Goal: Task Accomplishment & Management: Use online tool/utility

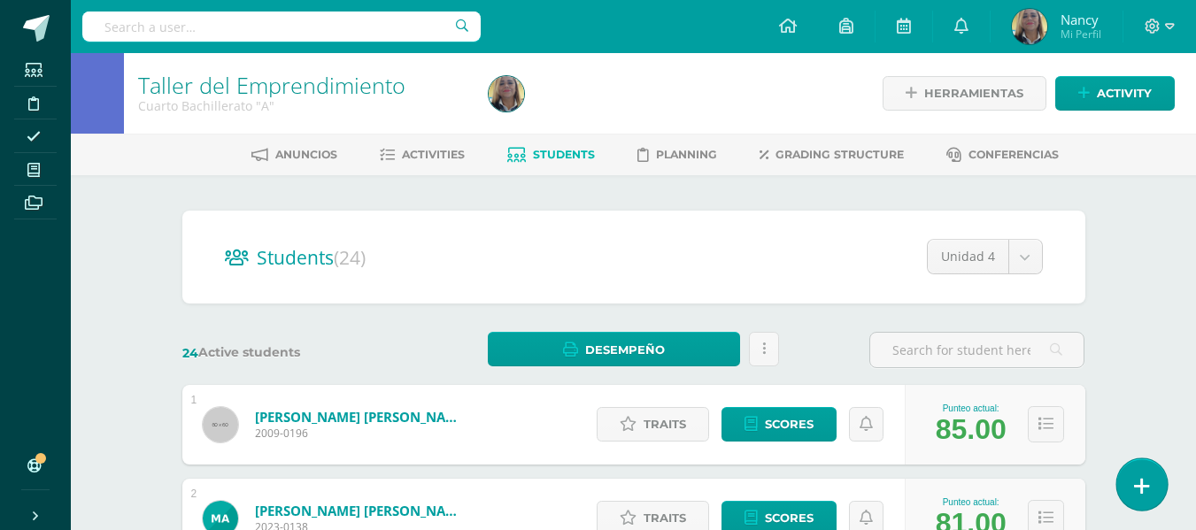
click at [1136, 484] on icon at bounding box center [1142, 486] width 16 height 20
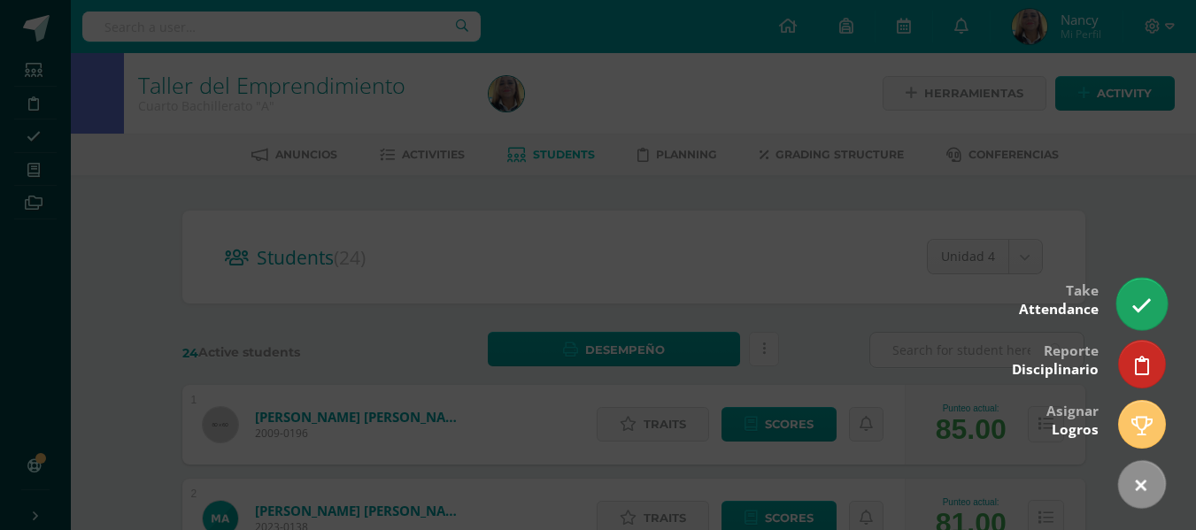
click at [1134, 306] on icon at bounding box center [1142, 306] width 20 height 20
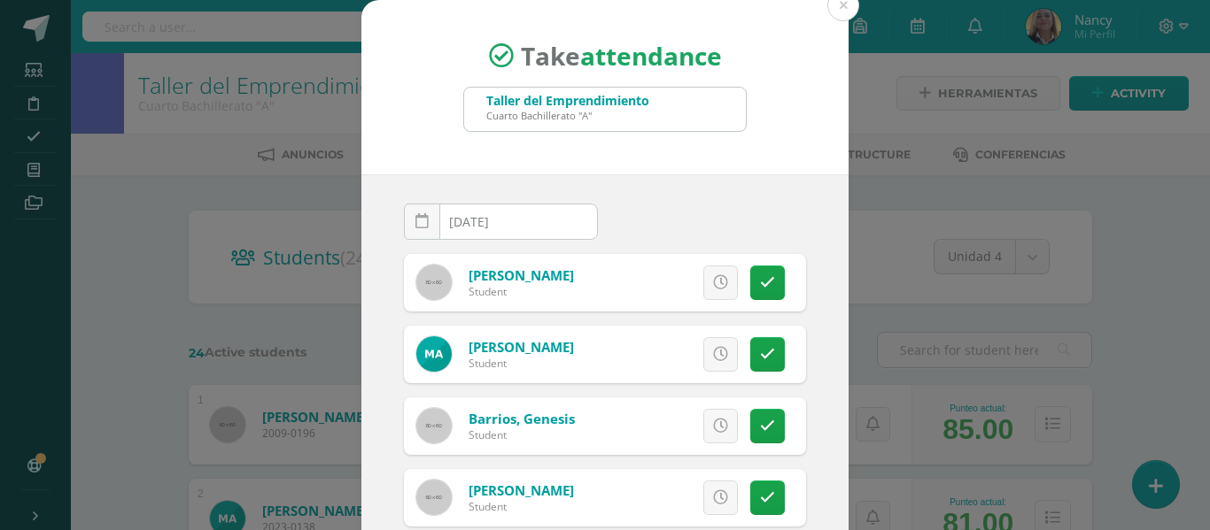
click at [752, 332] on div "Excuse Details about the excuse: Añadir excusa a todas las inasistencias del dí…" at bounding box center [679, 355] width 254 height 58
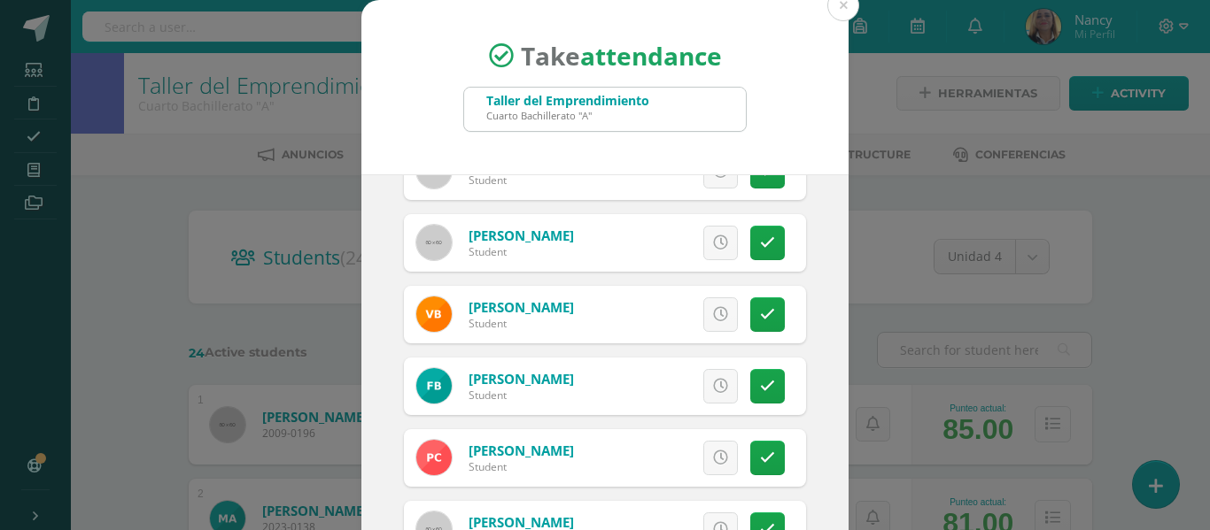
scroll to position [245, 0]
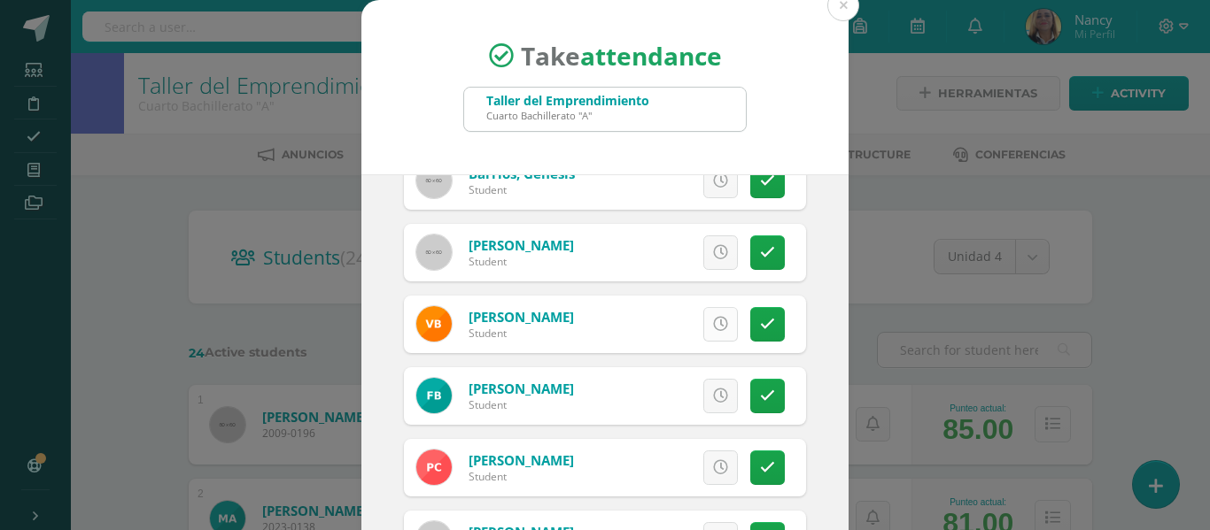
click at [713, 323] on icon at bounding box center [720, 324] width 15 height 15
click at [713, 402] on icon at bounding box center [720, 396] width 15 height 15
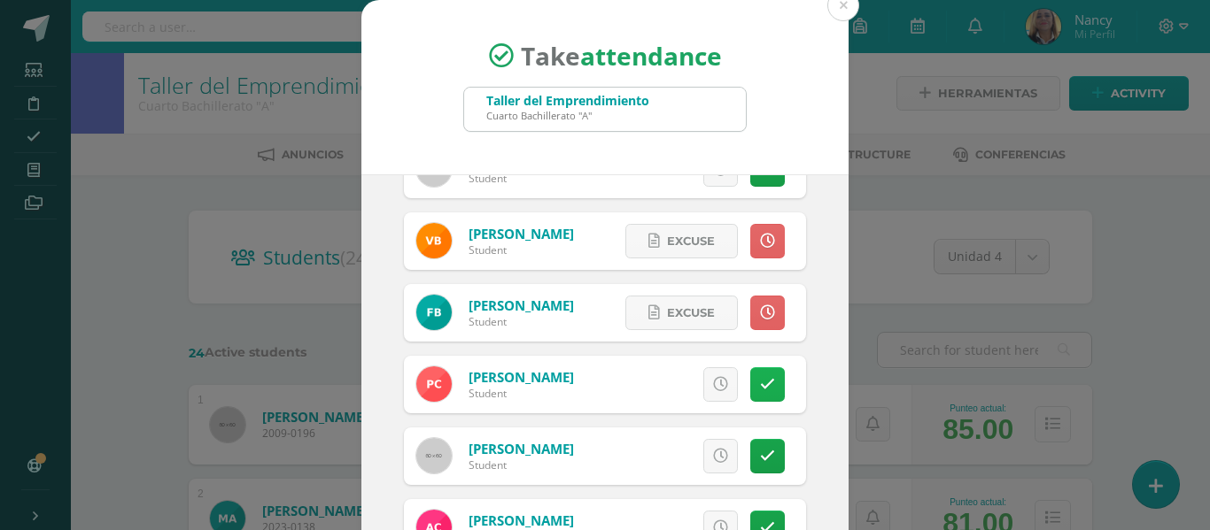
scroll to position [352, 0]
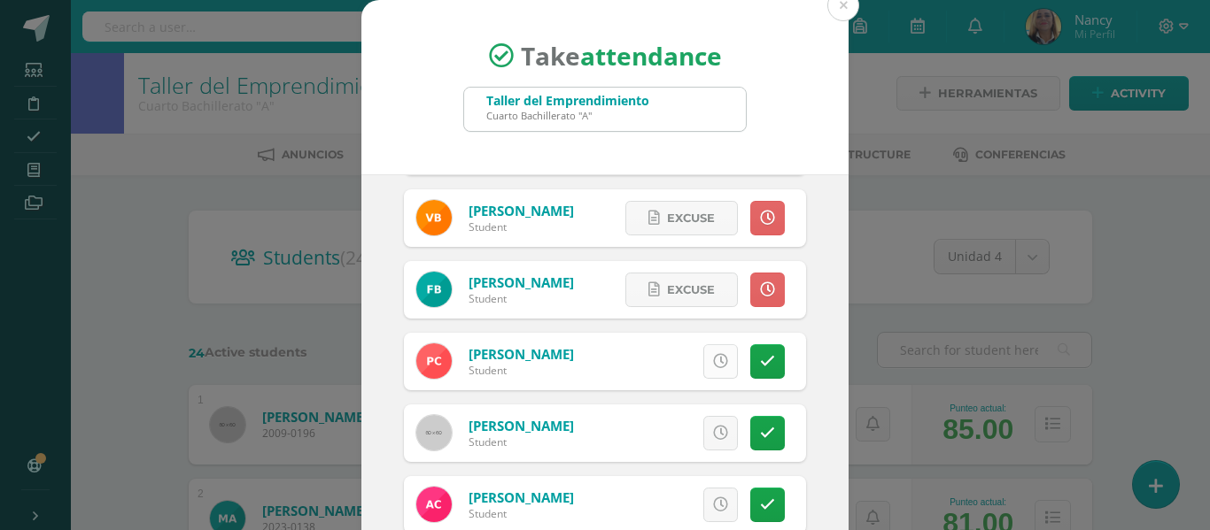
click at [713, 359] on icon at bounding box center [720, 361] width 15 height 15
click at [760, 362] on icon at bounding box center [767, 361] width 15 height 15
click at [823, 459] on div "[DATE] October, 2025 Mo Tu We Th Fr Sa Su 29 30 1 2 3 4 5 6 7 8 9 10 11 12 13 1…" at bounding box center [604, 376] width 487 height 404
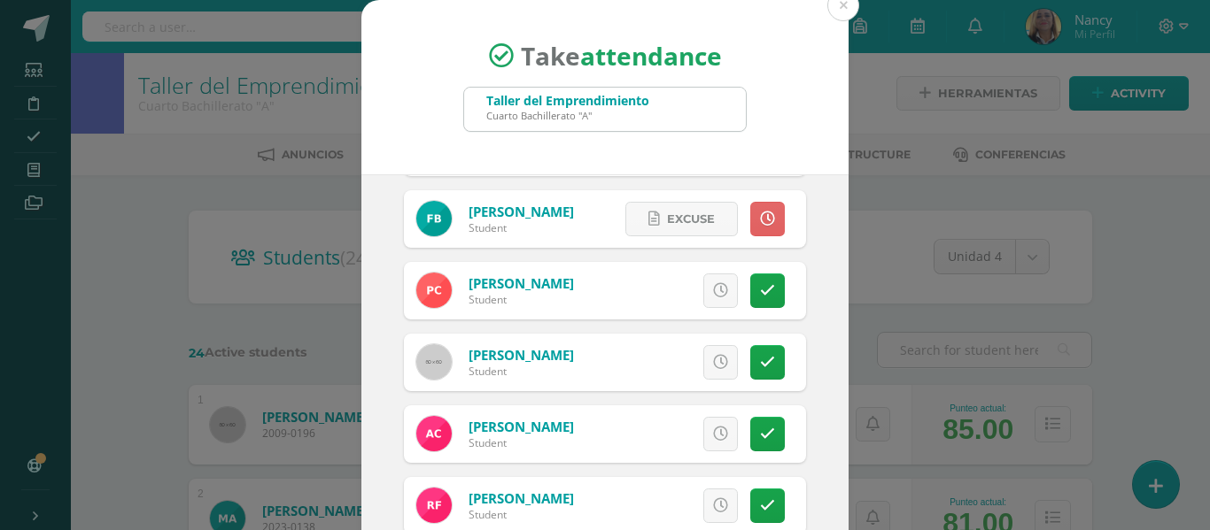
scroll to position [458, 0]
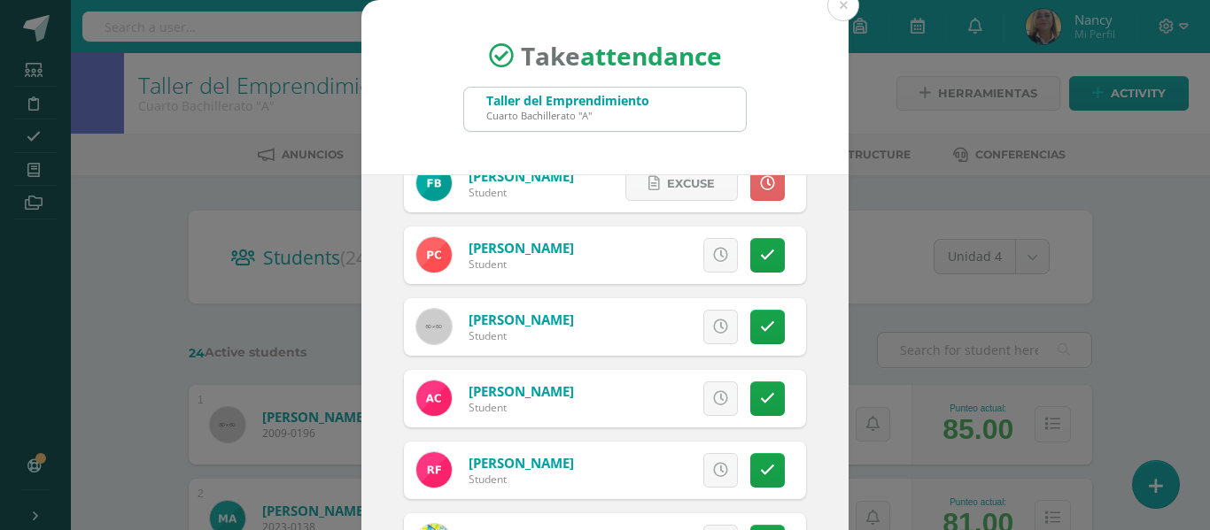
click at [823, 459] on div "[DATE] October, 2025 Mo Tu We Th Fr Sa Su 29 30 1 2 3 4 5 6 7 8 9 10 11 12 13 1…" at bounding box center [604, 376] width 487 height 404
click at [760, 327] on icon at bounding box center [767, 327] width 15 height 15
click at [756, 325] on link at bounding box center [767, 327] width 35 height 35
click at [713, 397] on icon at bounding box center [720, 398] width 15 height 15
click at [816, 475] on div "[DATE] October, 2025 Mo Tu We Th Fr Sa Su 29 30 1 2 3 4 5 6 7 8 9 10 11 12 13 1…" at bounding box center [604, 376] width 487 height 404
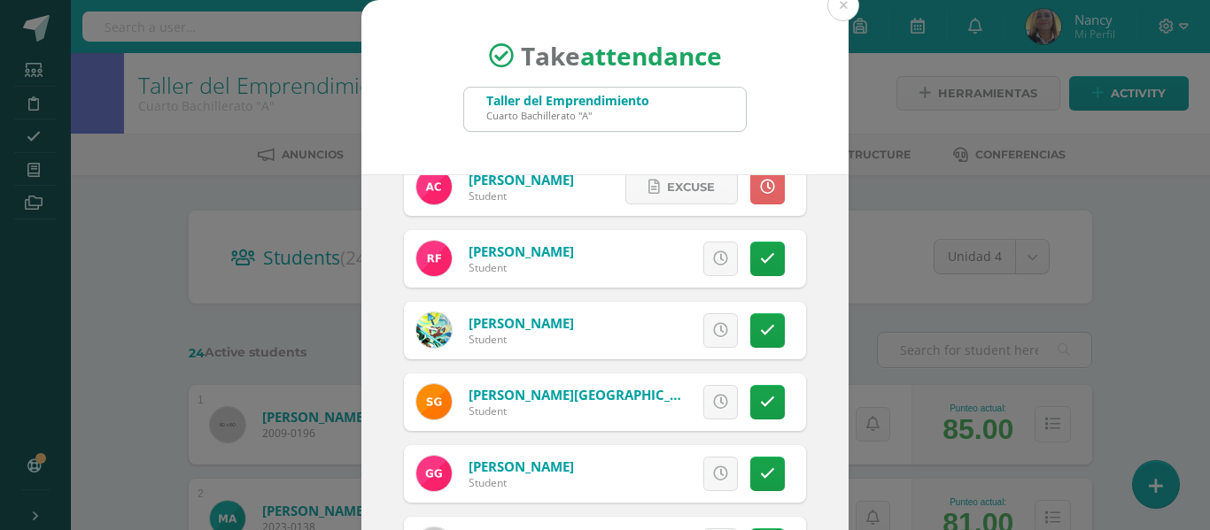
scroll to position [670, 0]
click at [713, 404] on icon at bounding box center [720, 401] width 15 height 15
click at [693, 404] on span "Excuse" at bounding box center [691, 401] width 48 height 33
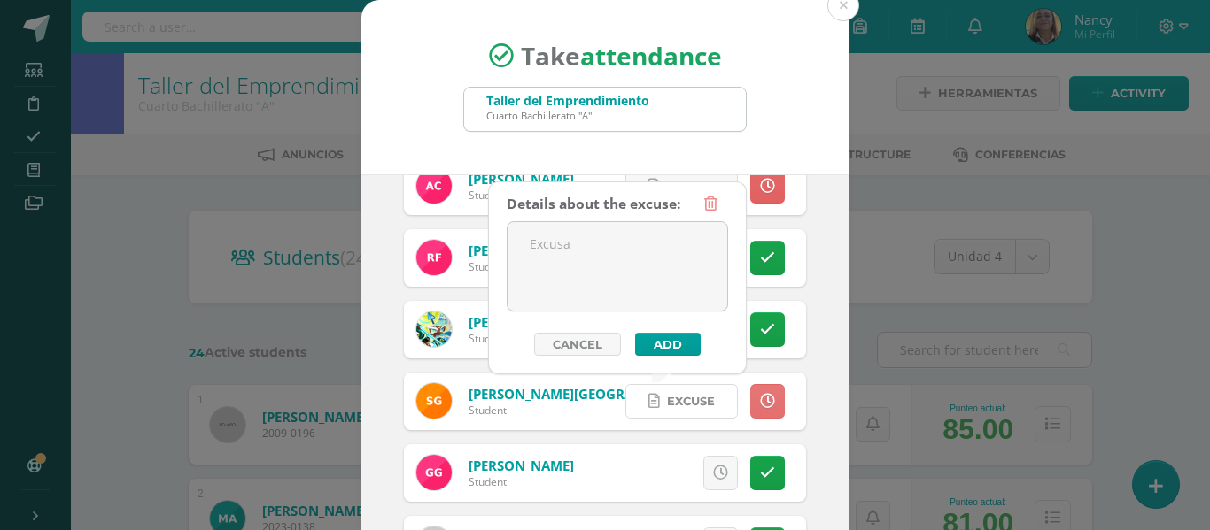
click at [693, 404] on span "Excuse" at bounding box center [691, 401] width 48 height 33
click at [576, 344] on link "Cancel" at bounding box center [577, 344] width 87 height 23
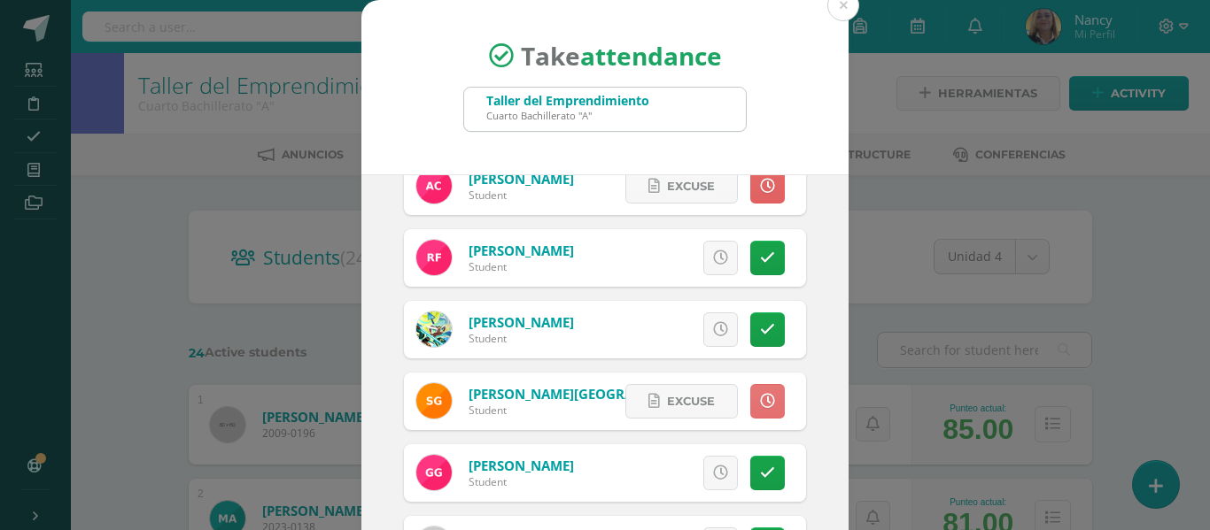
click at [750, 406] on link at bounding box center [767, 401] width 35 height 35
click at [807, 433] on div "[DATE] October, 2025 Mo Tu We Th Fr Sa Su 29 30 1 2 3 4 5 6 7 8 9 10 11 12 13 1…" at bounding box center [604, 376] width 487 height 404
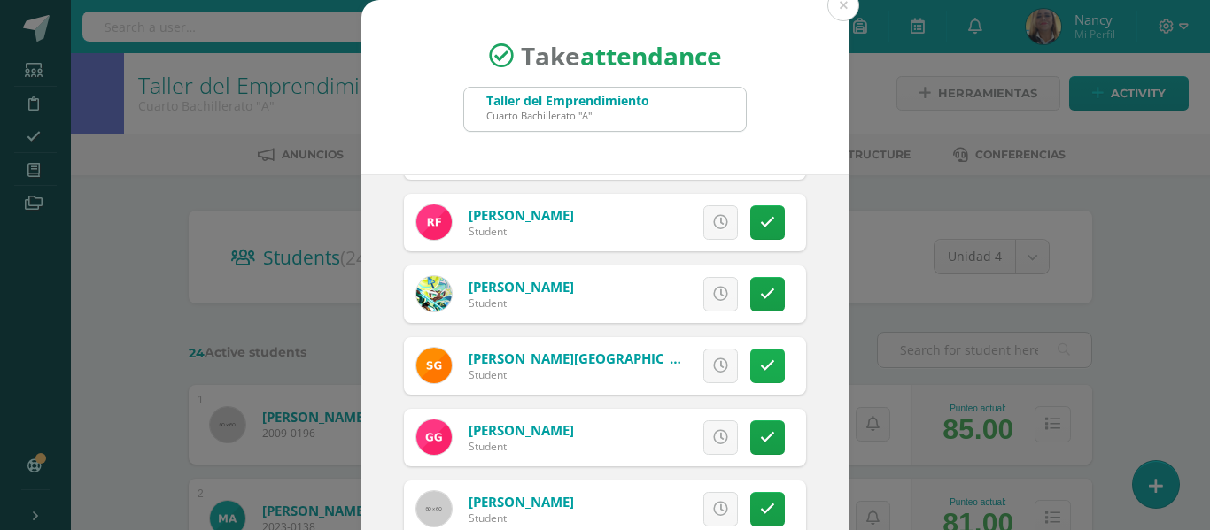
click at [750, 369] on link at bounding box center [767, 366] width 35 height 35
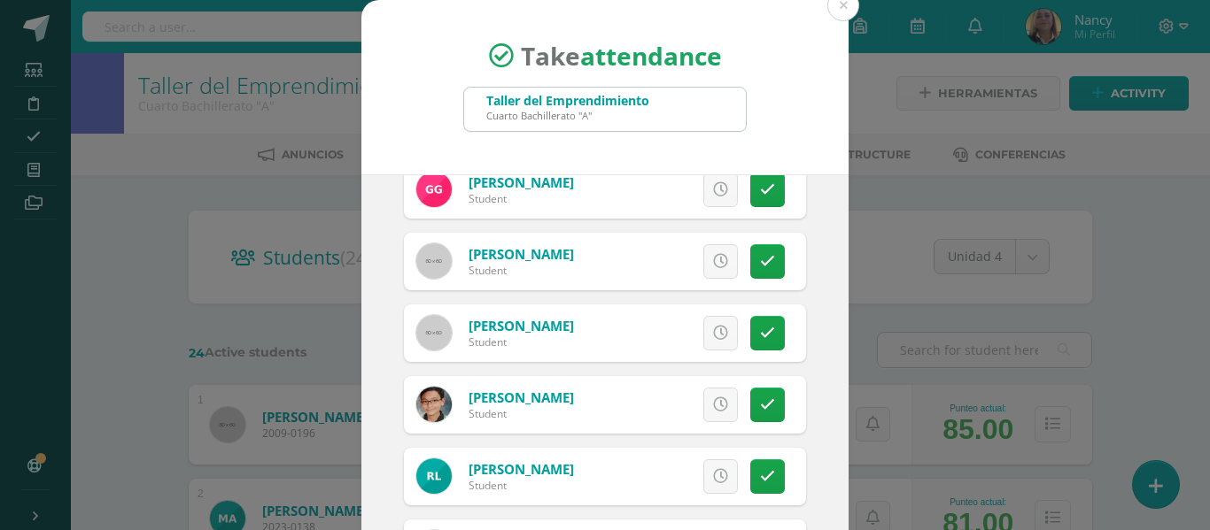
scroll to position [989, 0]
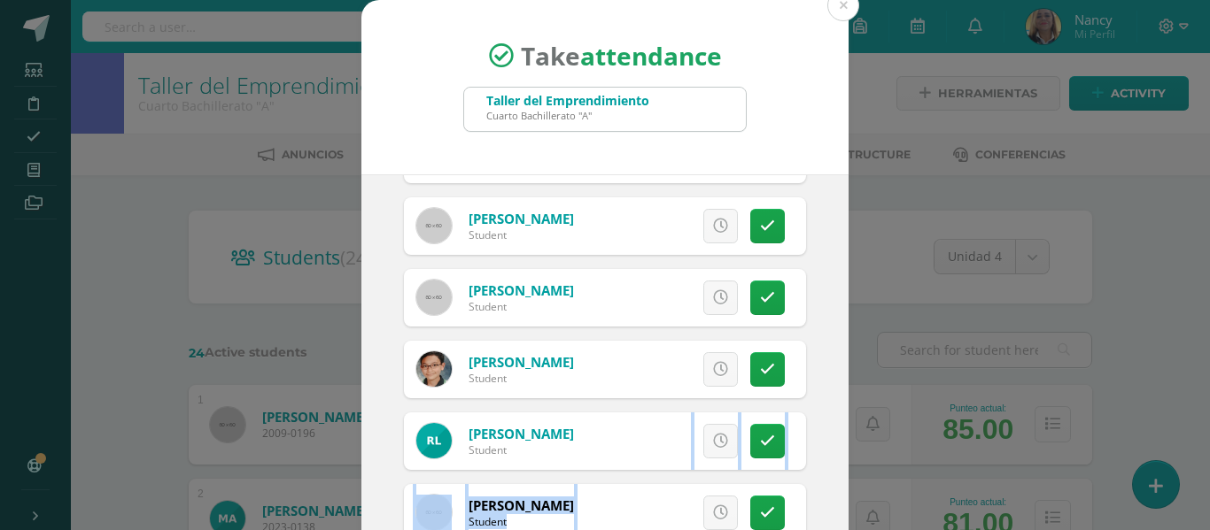
click at [921, 484] on div "Take attendance Taller del Emprendimiento Cuarto Bachillerato "A" [DATE] Octobe…" at bounding box center [605, 335] width 1196 height 670
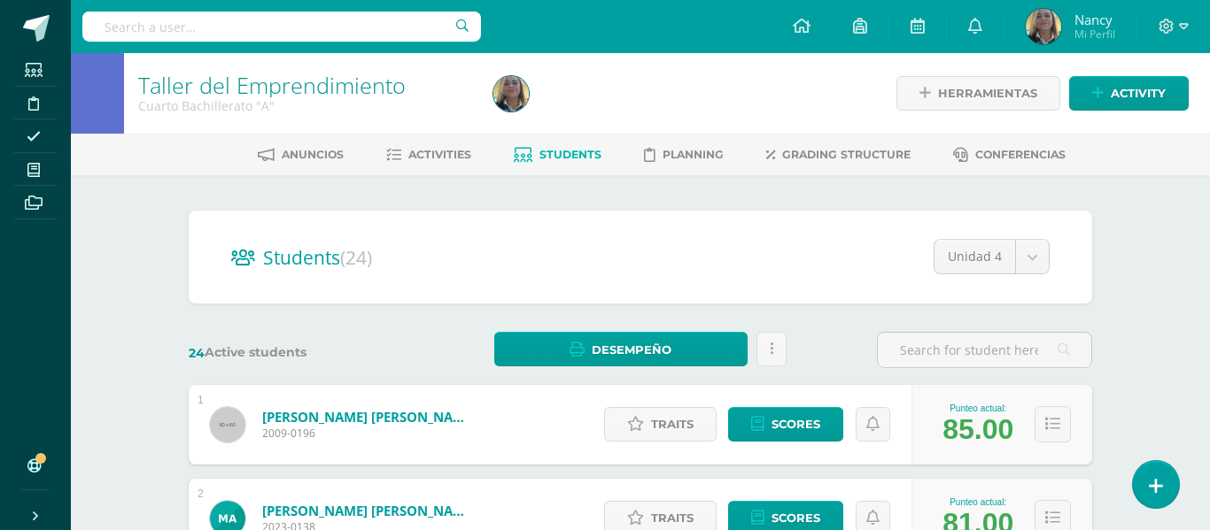
scroll to position [35, 0]
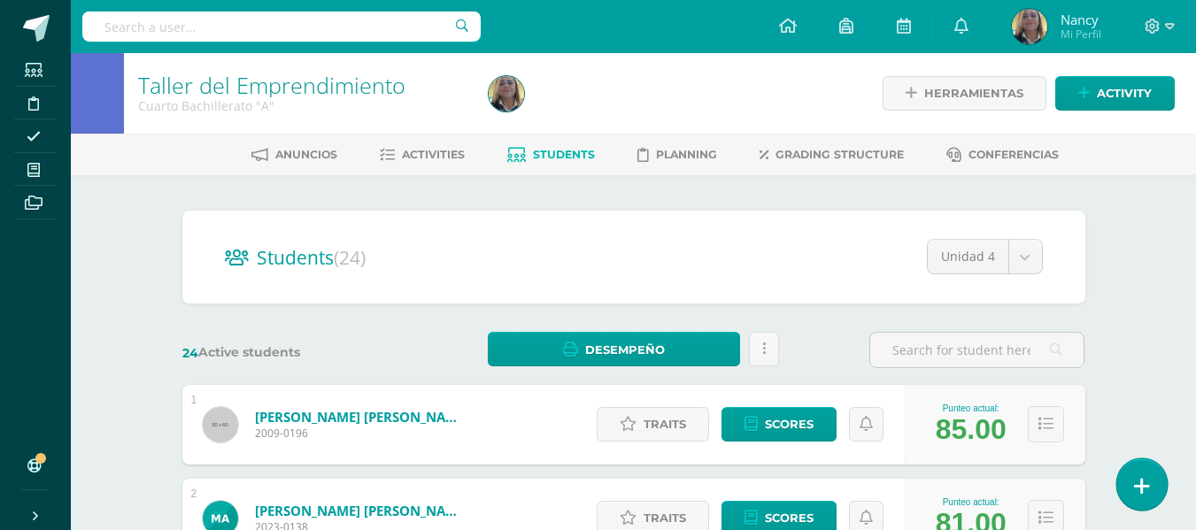
click at [1154, 484] on link at bounding box center [1142, 484] width 50 height 51
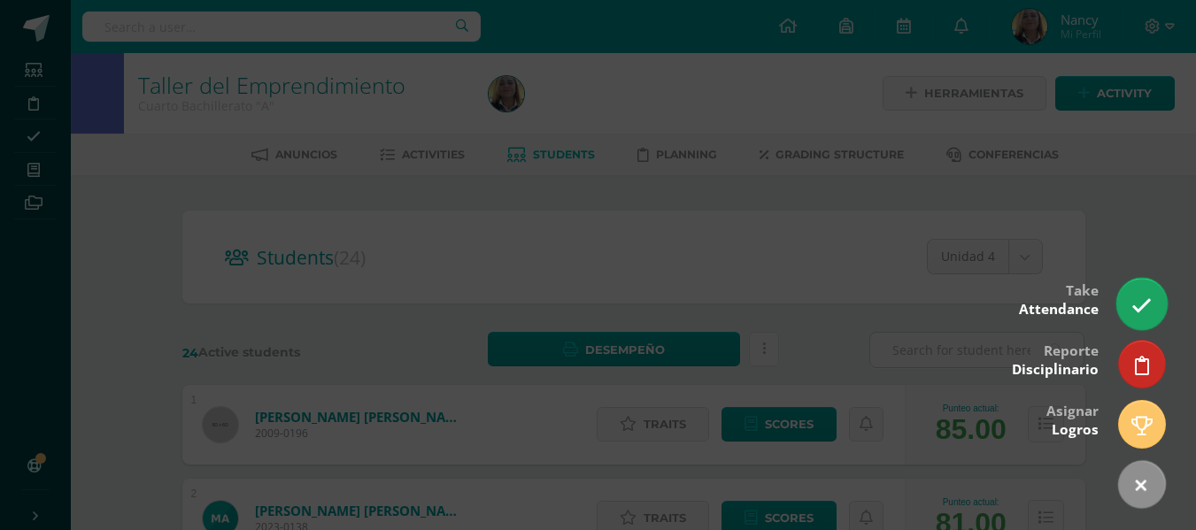
click at [1140, 291] on link at bounding box center [1142, 303] width 50 height 51
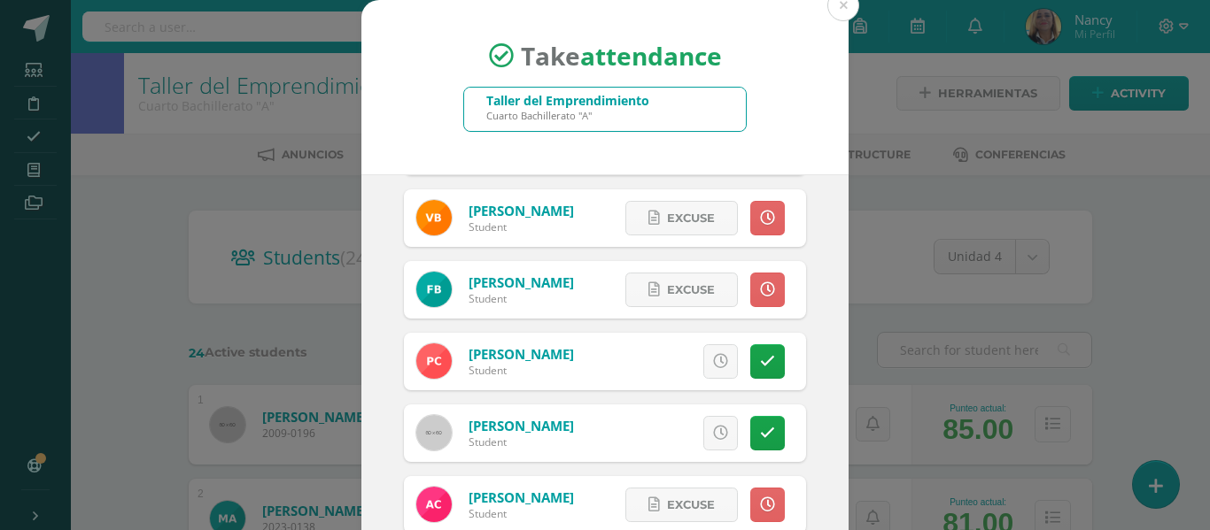
scroll to position [704, 0]
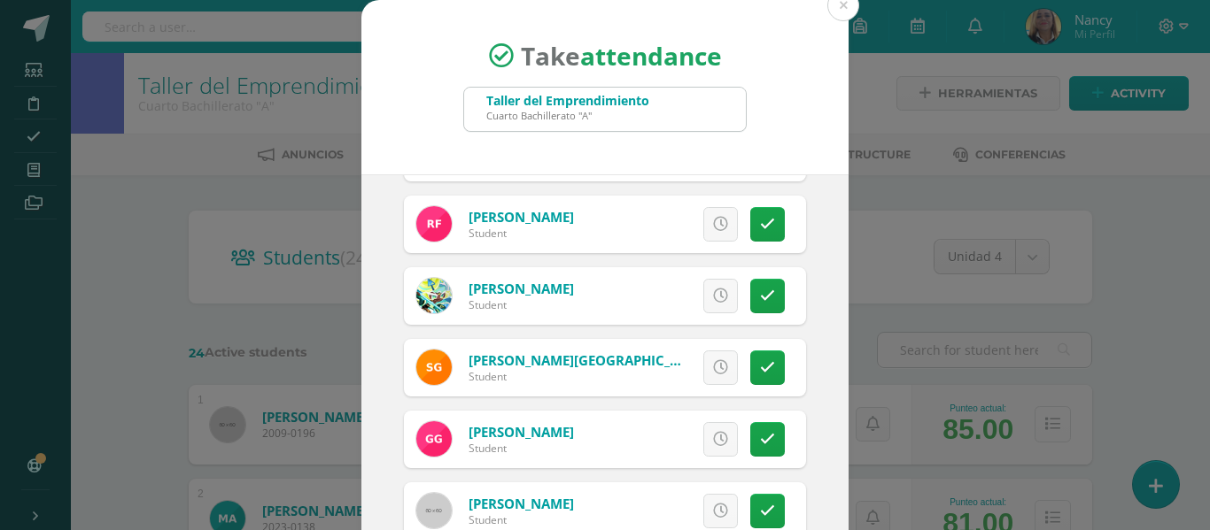
click at [807, 494] on div "[DATE] October, 2025 Mo Tu We Th Fr Sa Su 29 30 1 2 3 4 5 6 7 8 9 10 11 12 13 1…" at bounding box center [604, 376] width 487 height 404
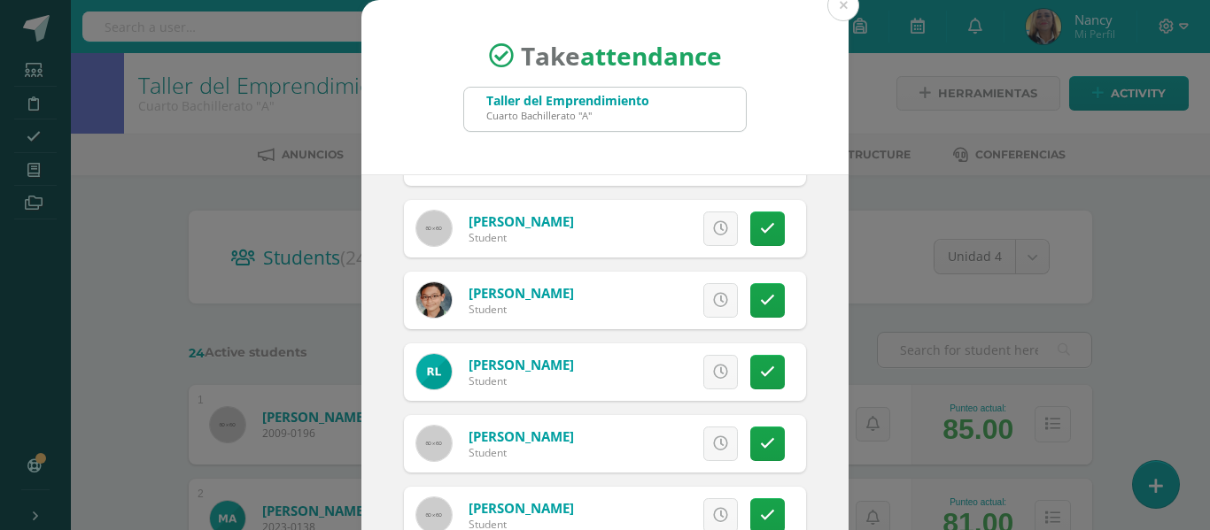
scroll to position [1410, 0]
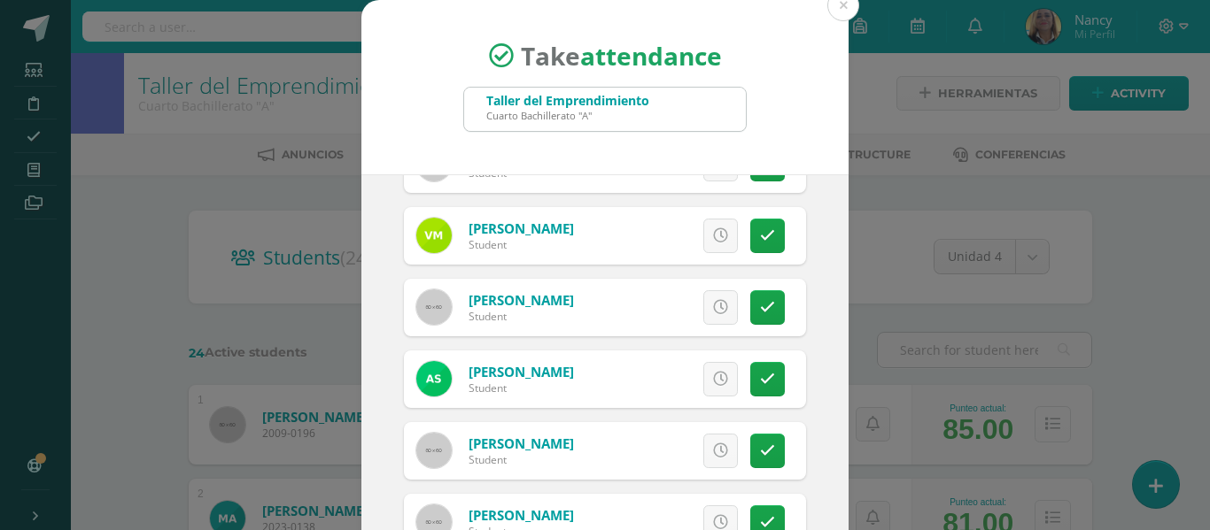
click at [820, 236] on div "[DATE] October, 2025 Mo Tu We Th Fr Sa Su 29 30 1 2 3 4 5 6 7 8 9 10 11 12 13 1…" at bounding box center [604, 376] width 487 height 404
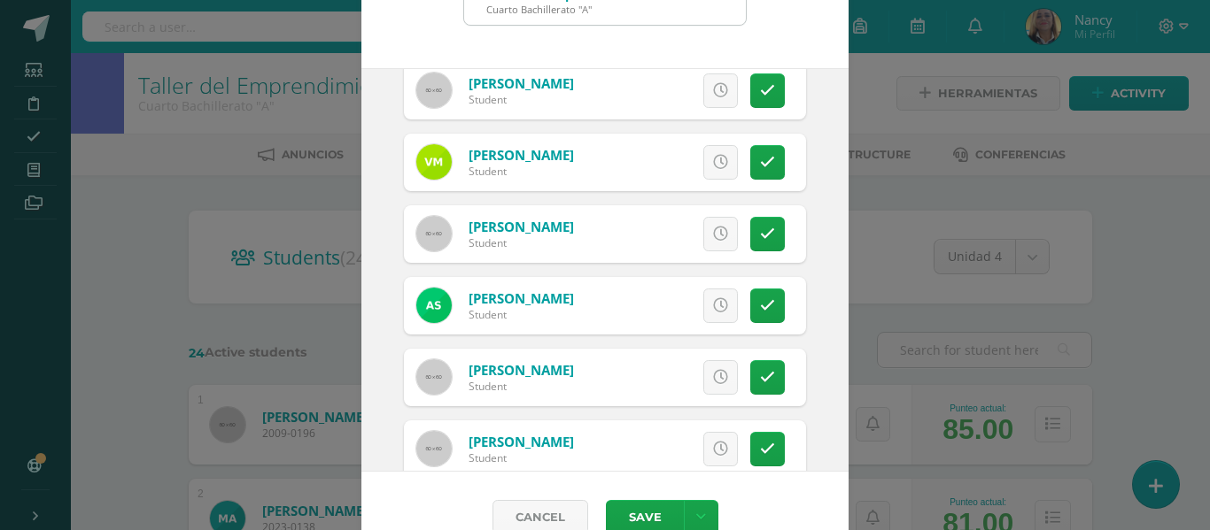
scroll to position [1413, 0]
